Goal: Information Seeking & Learning: Learn about a topic

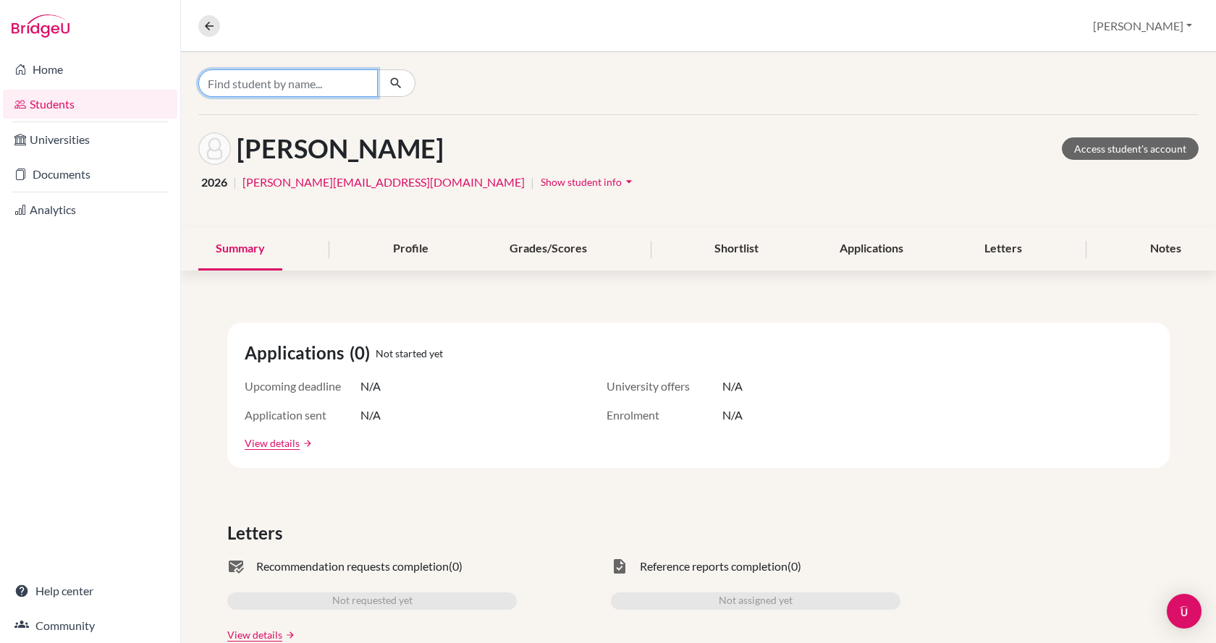
click at [236, 80] on input "Find student by name..." at bounding box center [287, 82] width 179 height 27
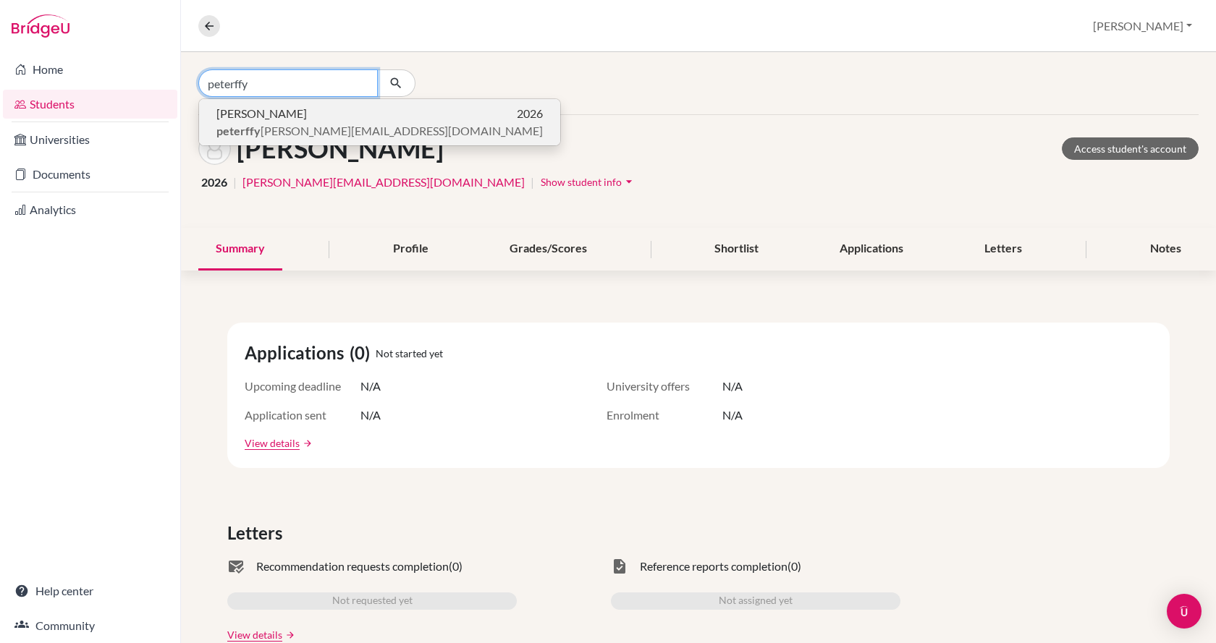
type input "peterffy"
click at [247, 117] on span "[PERSON_NAME]" at bounding box center [261, 113] width 90 height 17
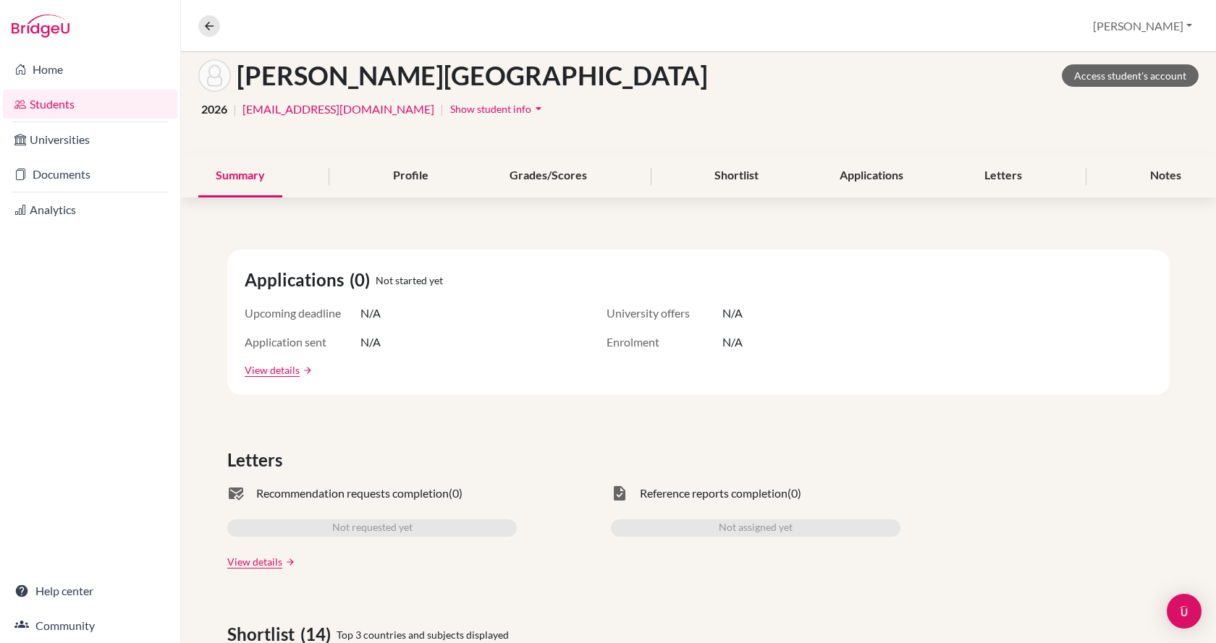
scroll to position [72, 0]
click at [421, 183] on div "Profile" at bounding box center [411, 177] width 70 height 43
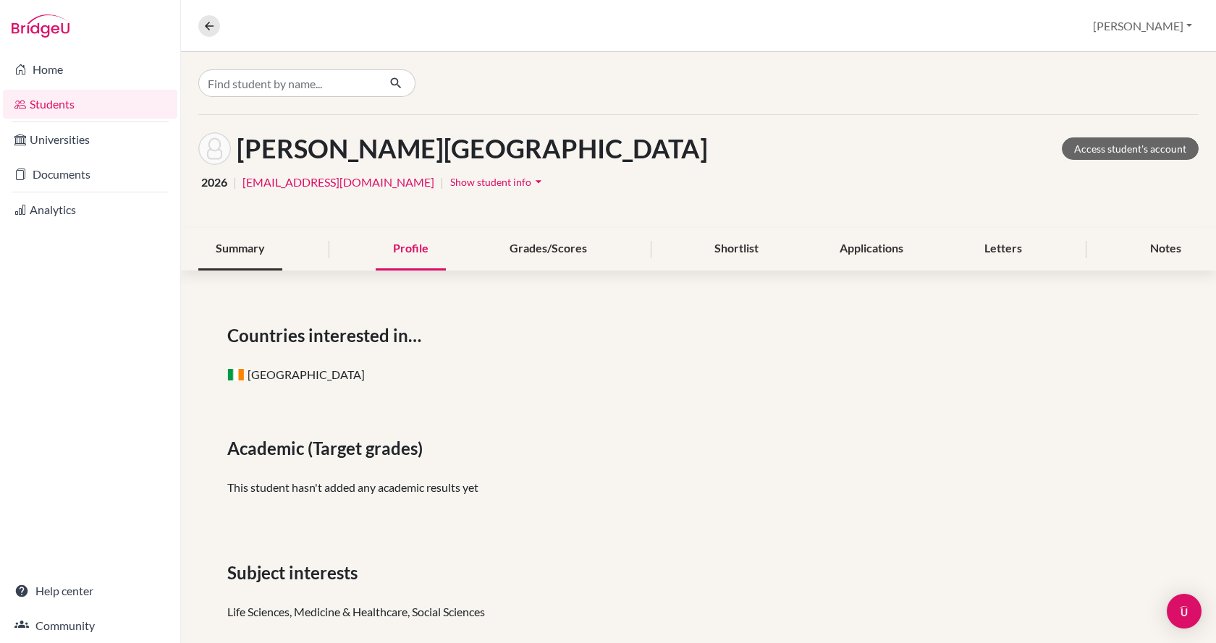
click at [260, 254] on div "Summary" at bounding box center [240, 249] width 84 height 43
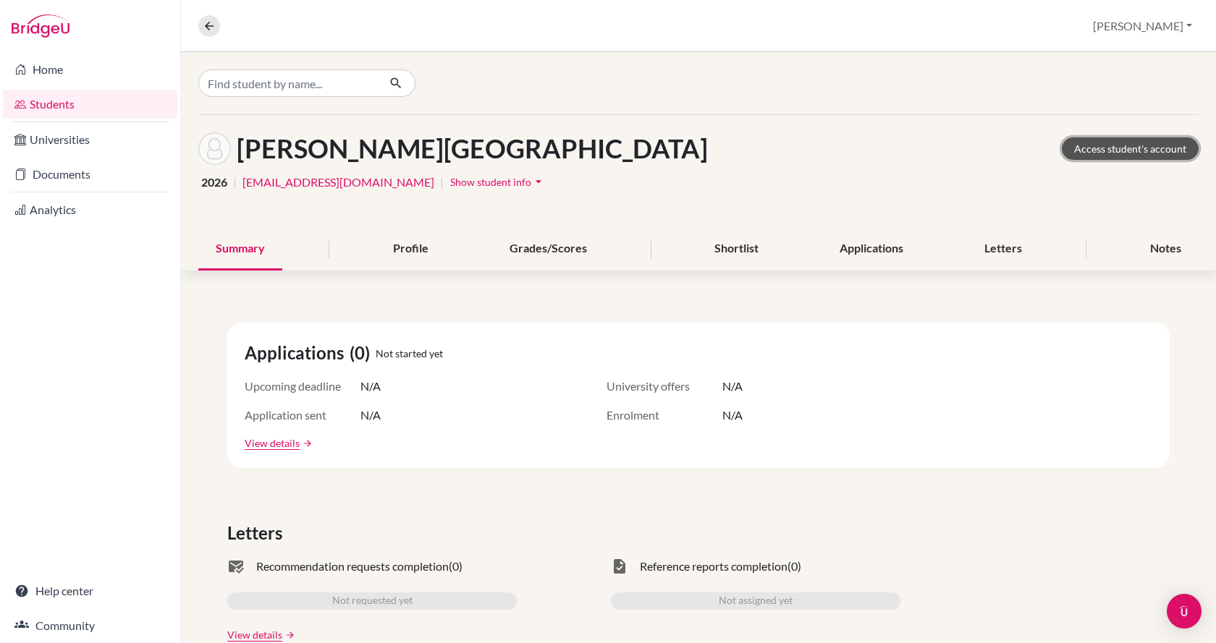
click at [1140, 151] on link "Access student's account" at bounding box center [1129, 148] width 137 height 22
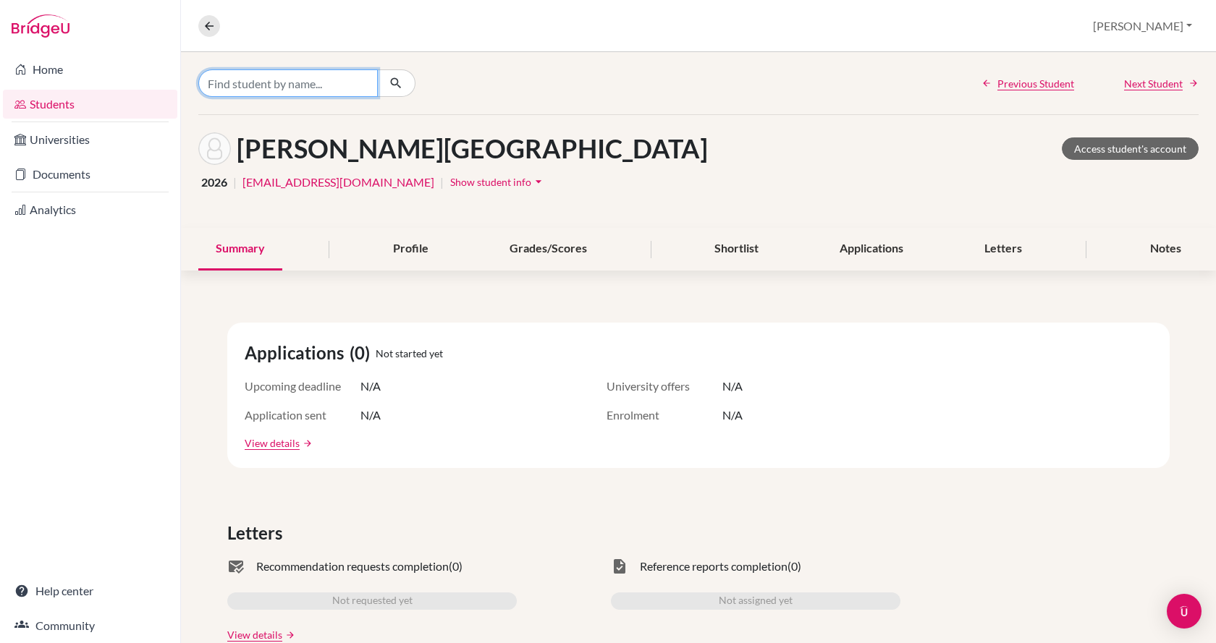
click at [241, 82] on input "Find student by name..." at bounding box center [287, 82] width 179 height 27
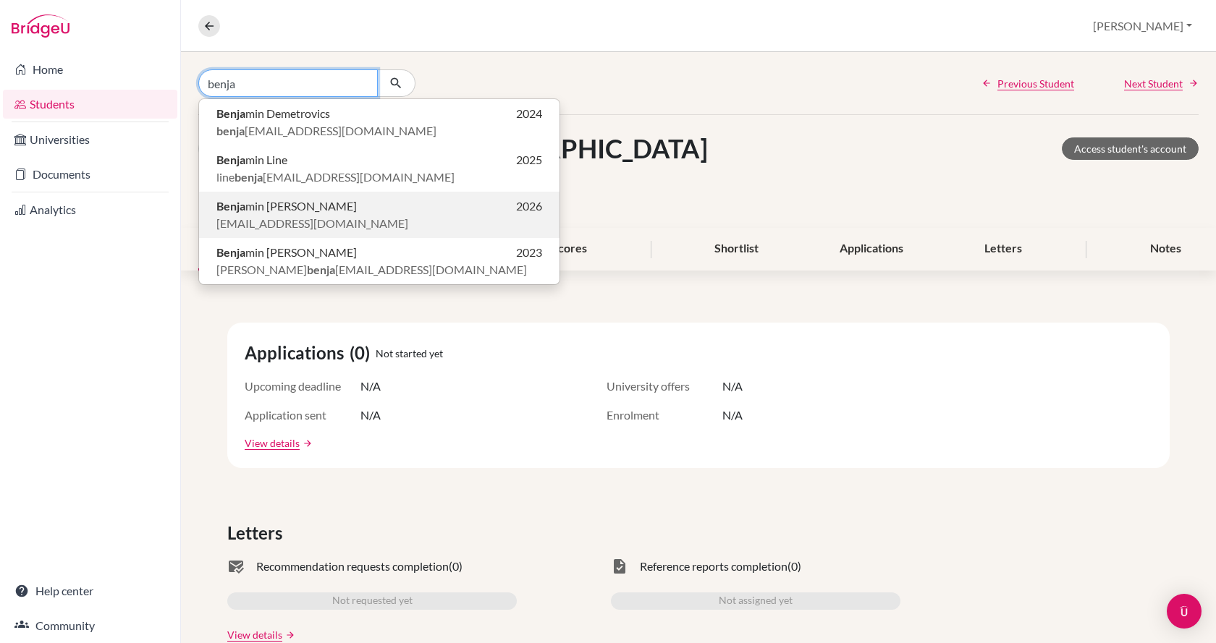
type input "benja"
click at [299, 209] on span "Benja min Peto Vince" at bounding box center [286, 206] width 140 height 17
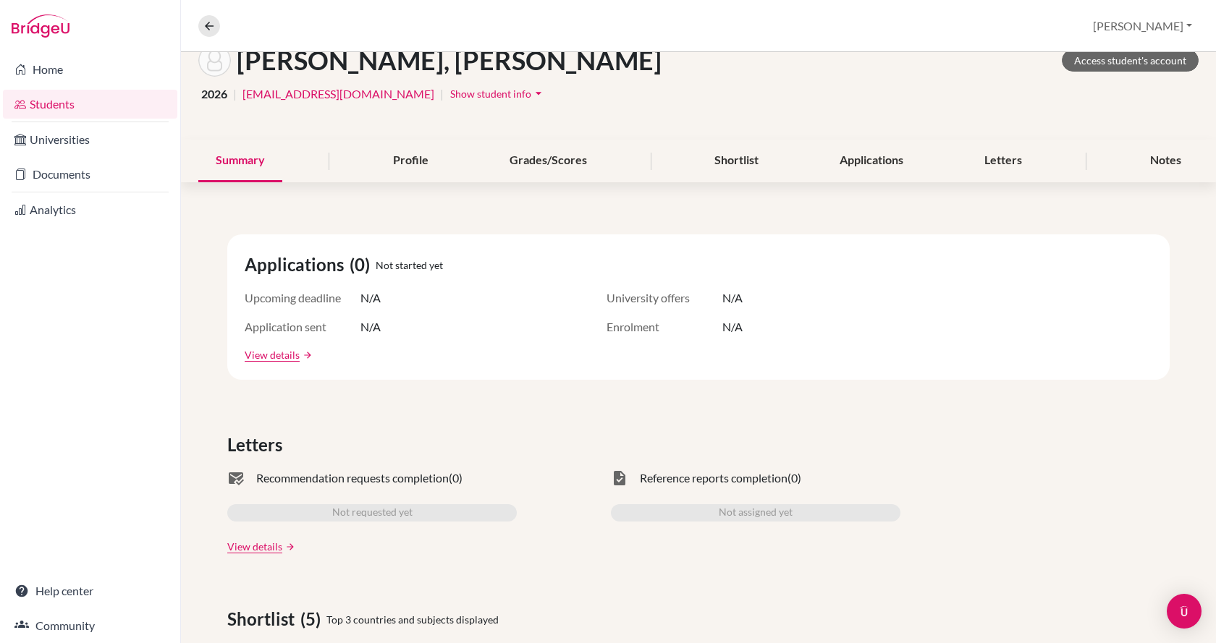
scroll to position [72, 0]
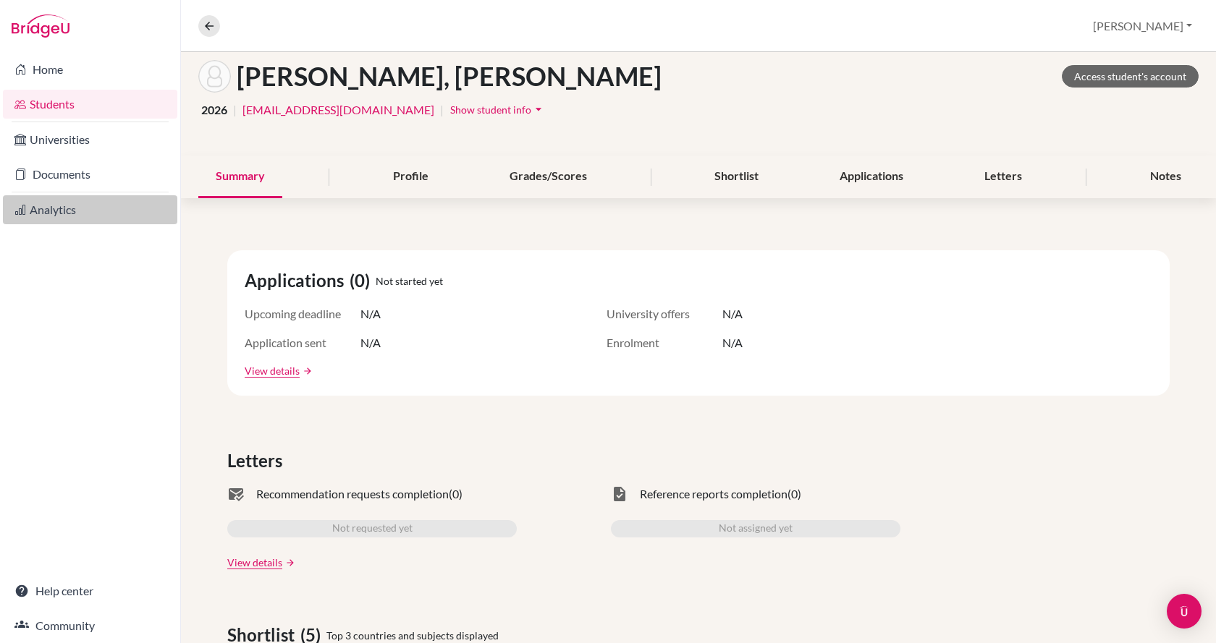
click at [79, 214] on link "Analytics" at bounding box center [90, 209] width 174 height 29
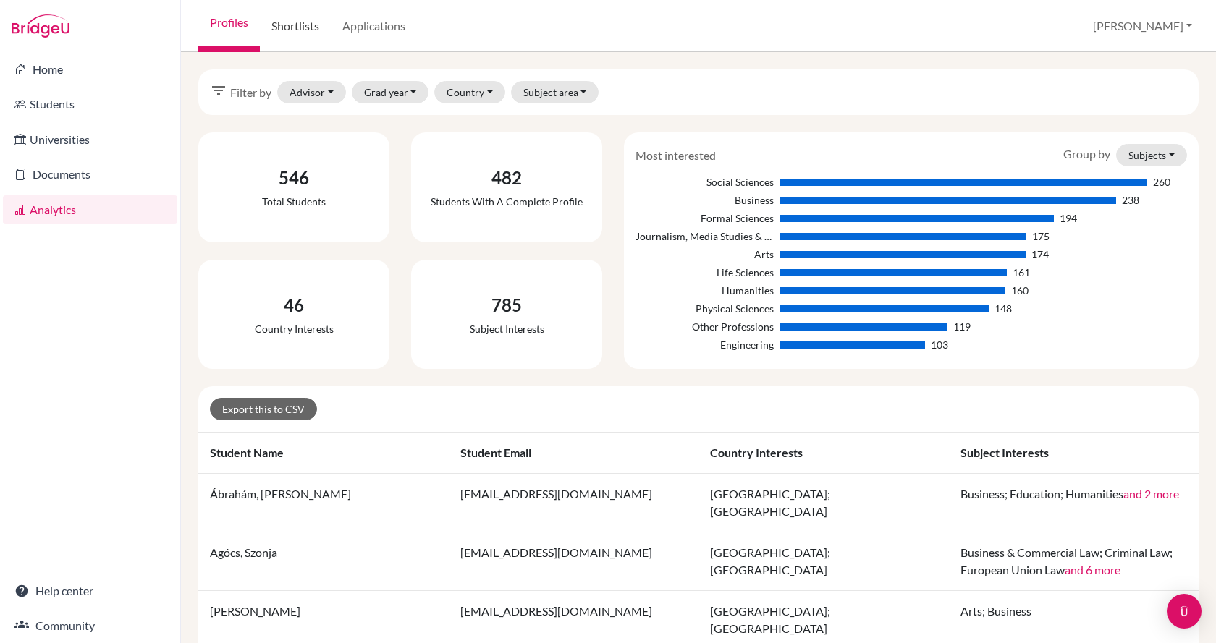
click at [305, 27] on link "Shortlists" at bounding box center [295, 26] width 71 height 52
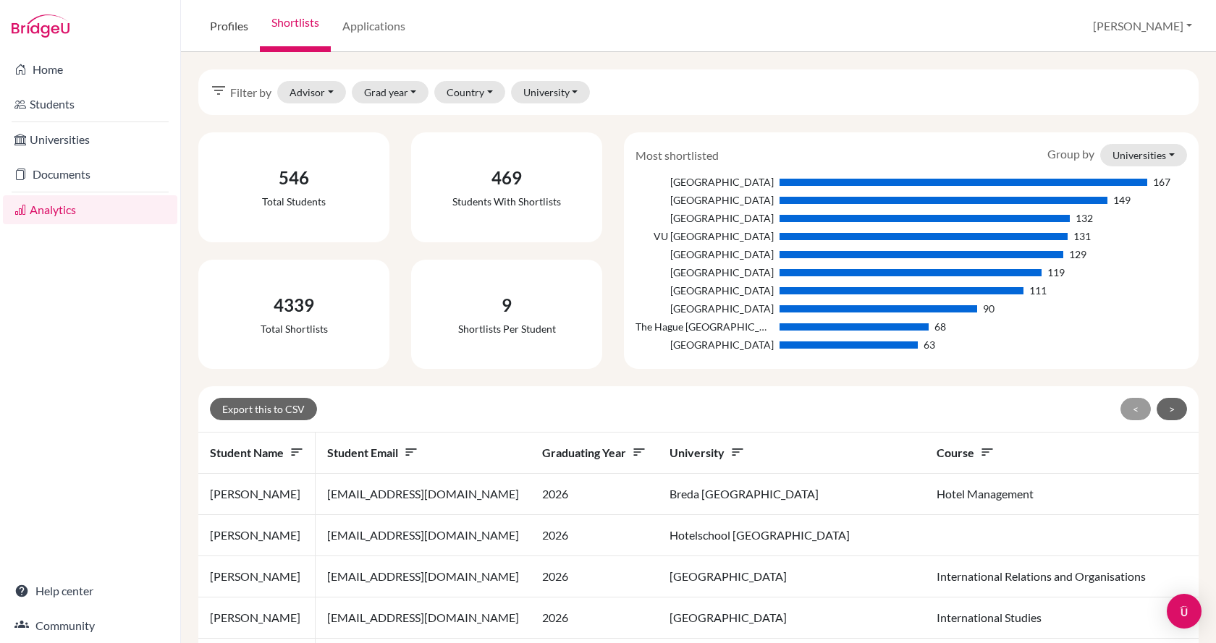
click at [239, 26] on link "Profiles" at bounding box center [228, 26] width 61 height 52
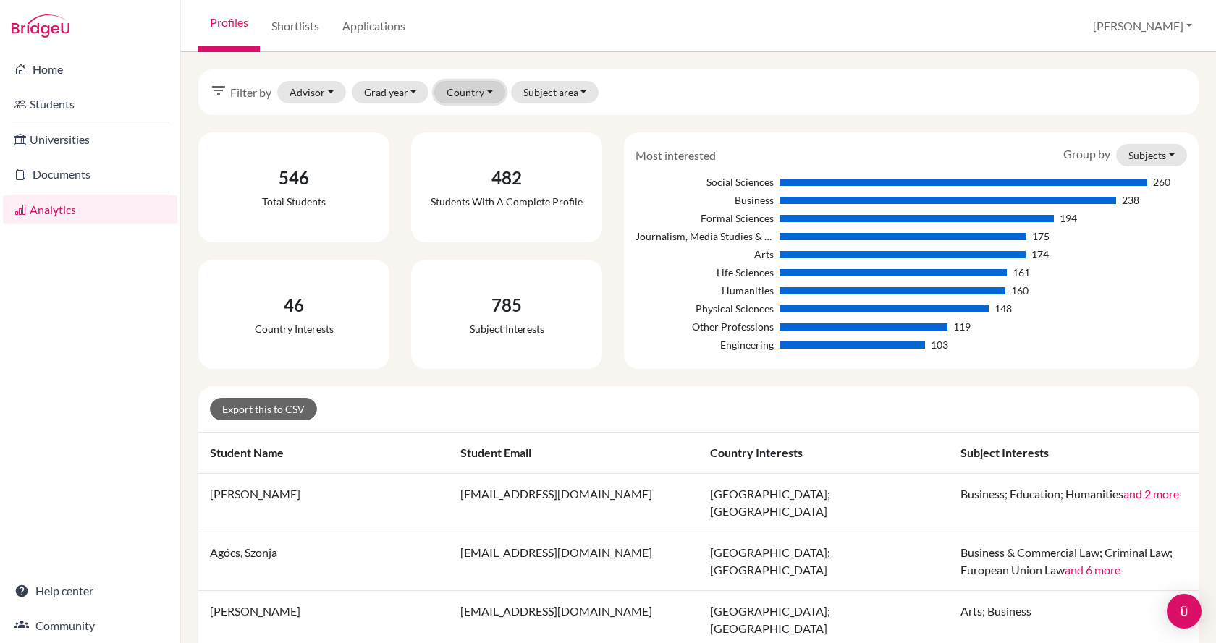
click at [472, 95] on button "Country" at bounding box center [469, 92] width 71 height 22
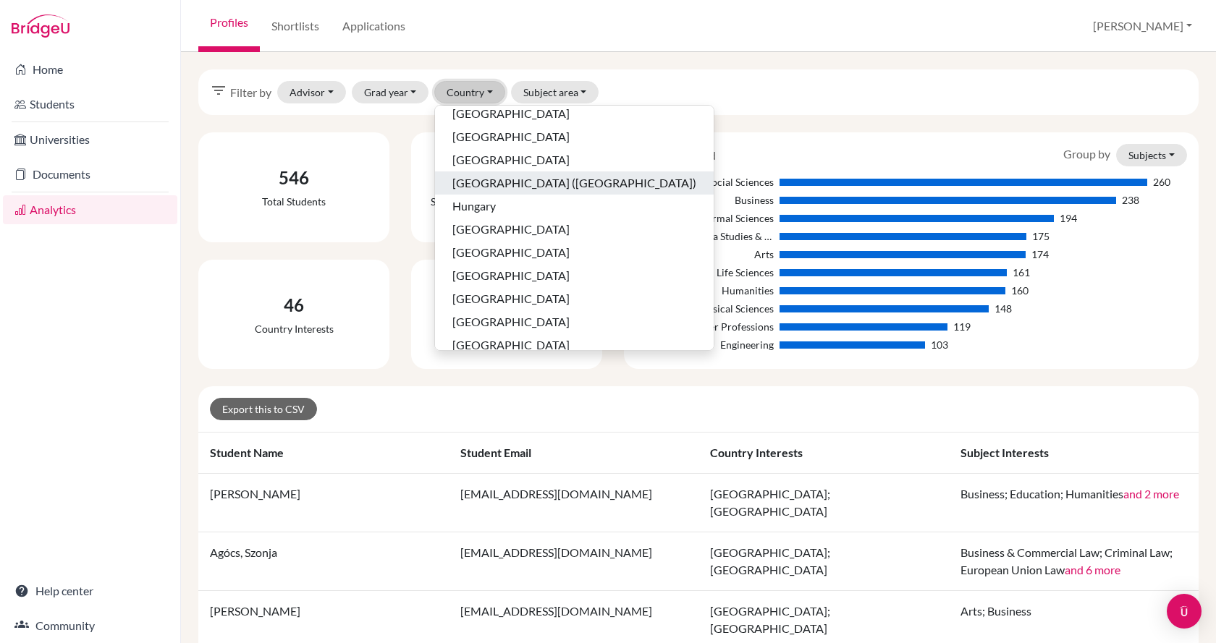
scroll to position [289, 0]
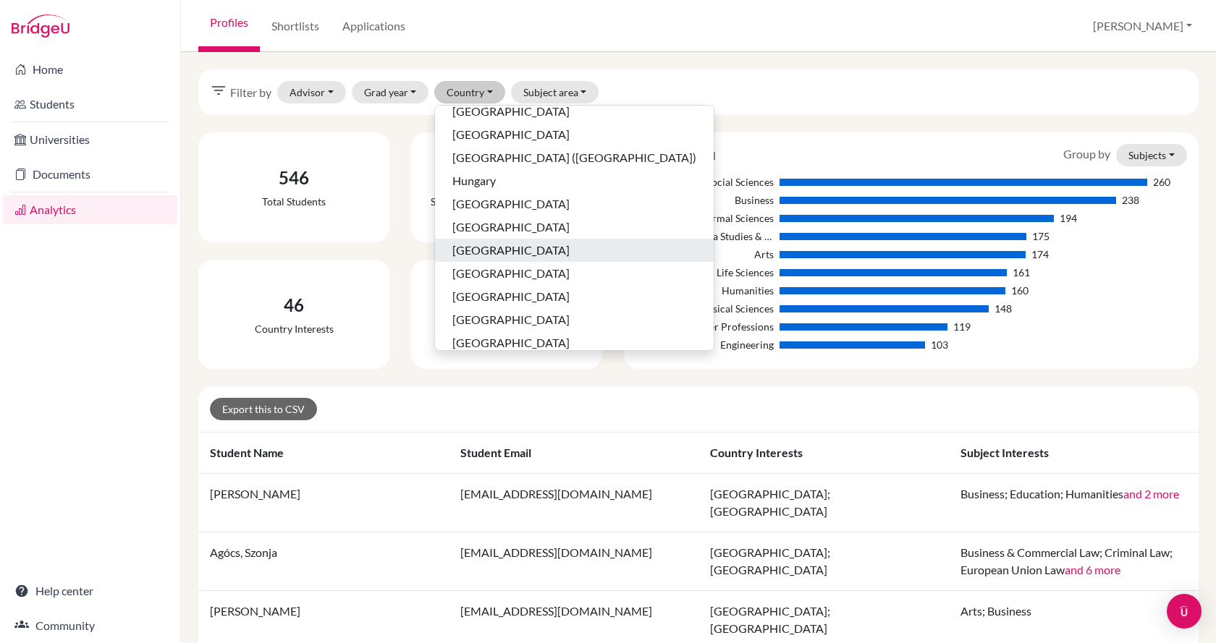
click at [509, 252] on div "[GEOGRAPHIC_DATA]" at bounding box center [574, 250] width 244 height 17
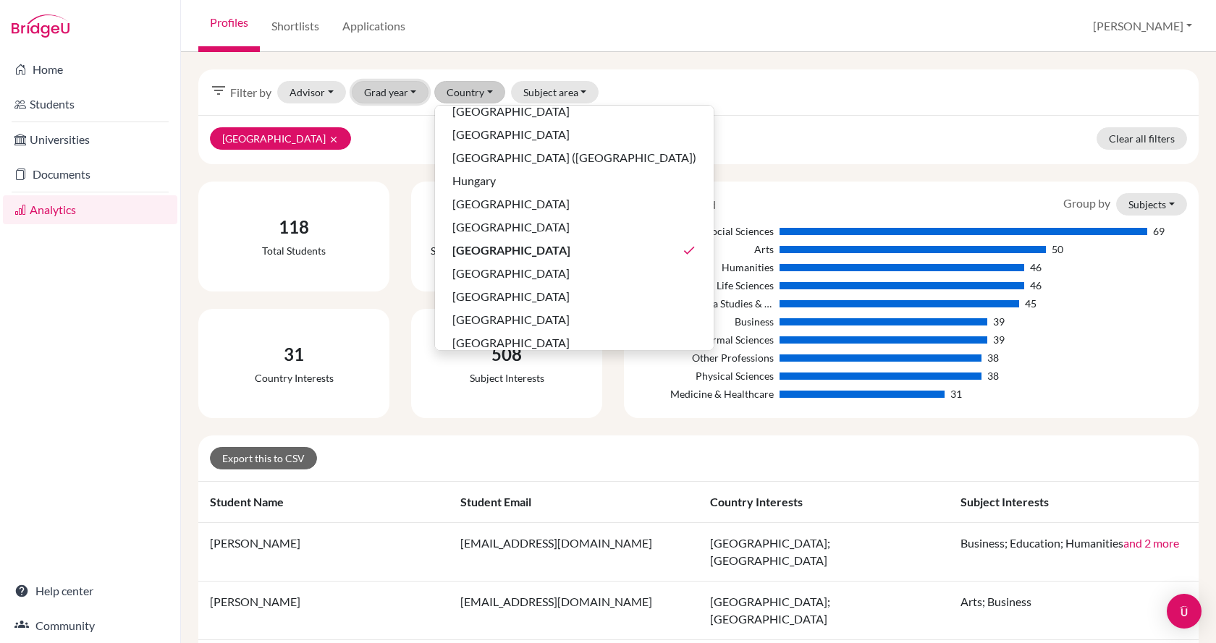
click at [399, 90] on button "Grad year" at bounding box center [390, 92] width 77 height 22
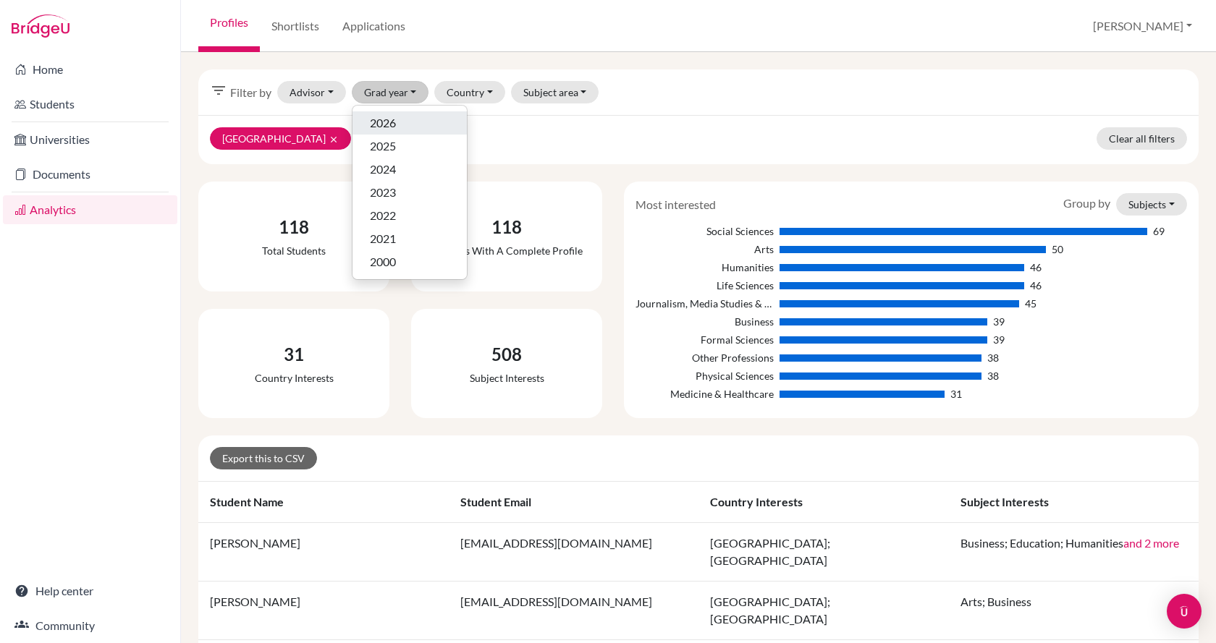
click at [398, 122] on div "2026" at bounding box center [410, 122] width 80 height 17
